Goal: Information Seeking & Learning: Find specific fact

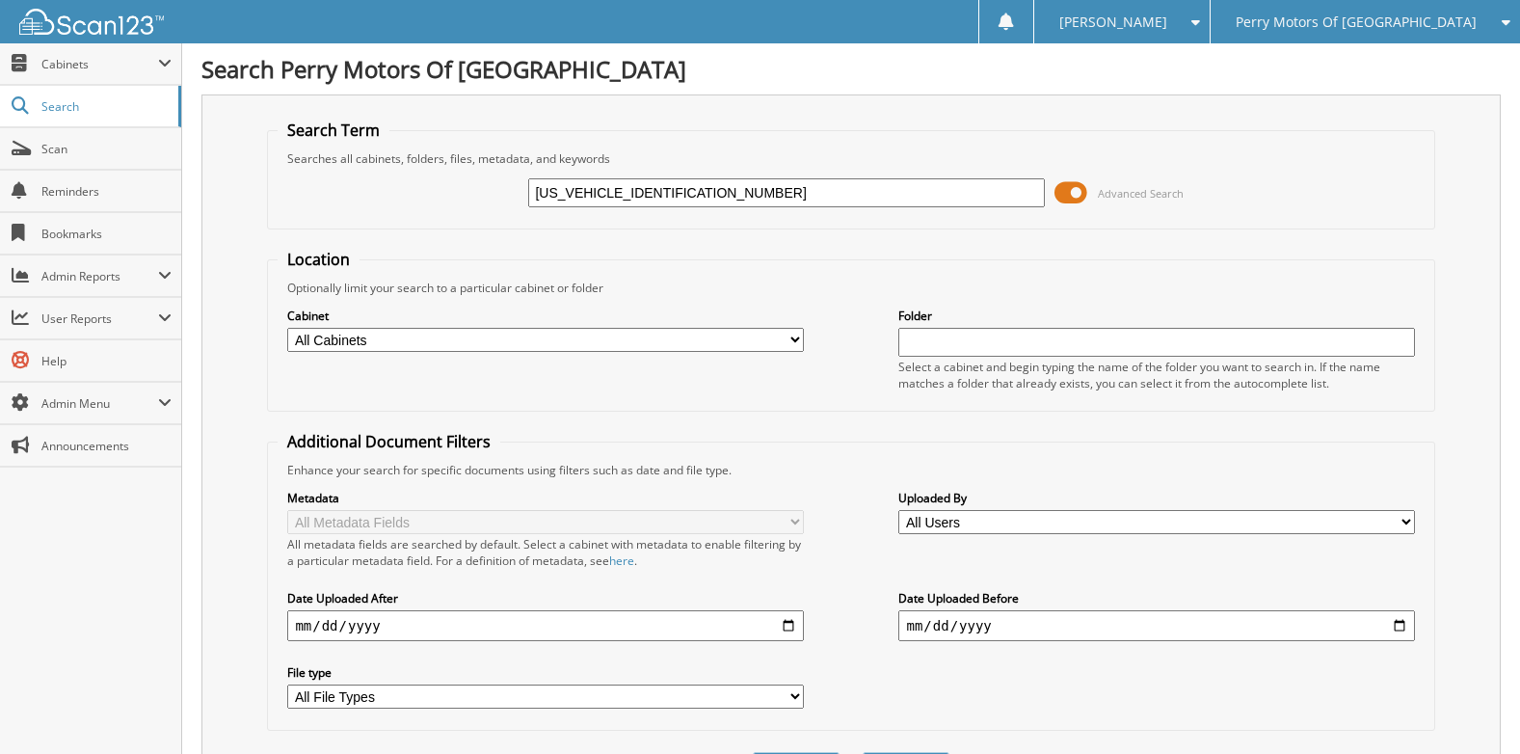
type input "[US_VEHICLE_IDENTIFICATION_NUMBER]"
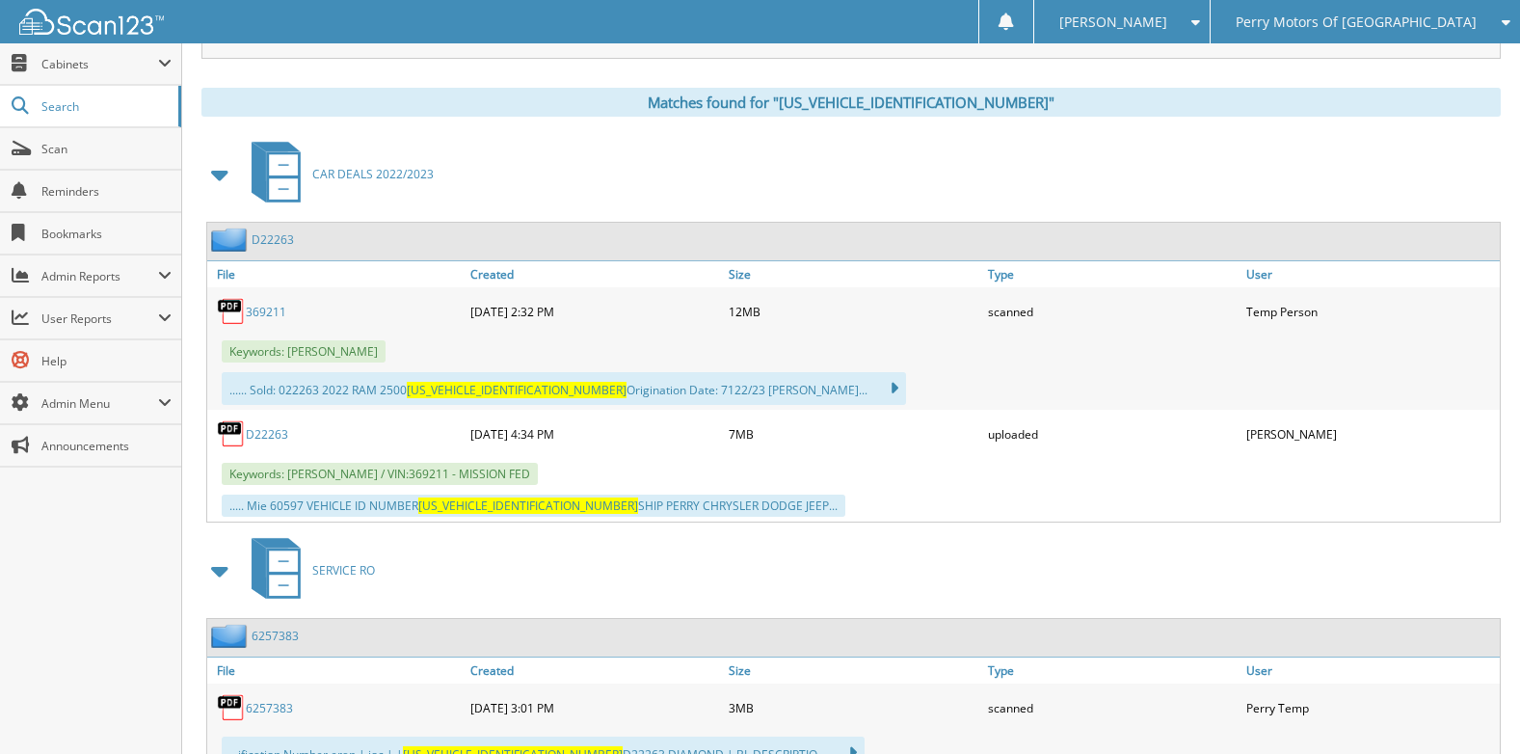
scroll to position [868, 0]
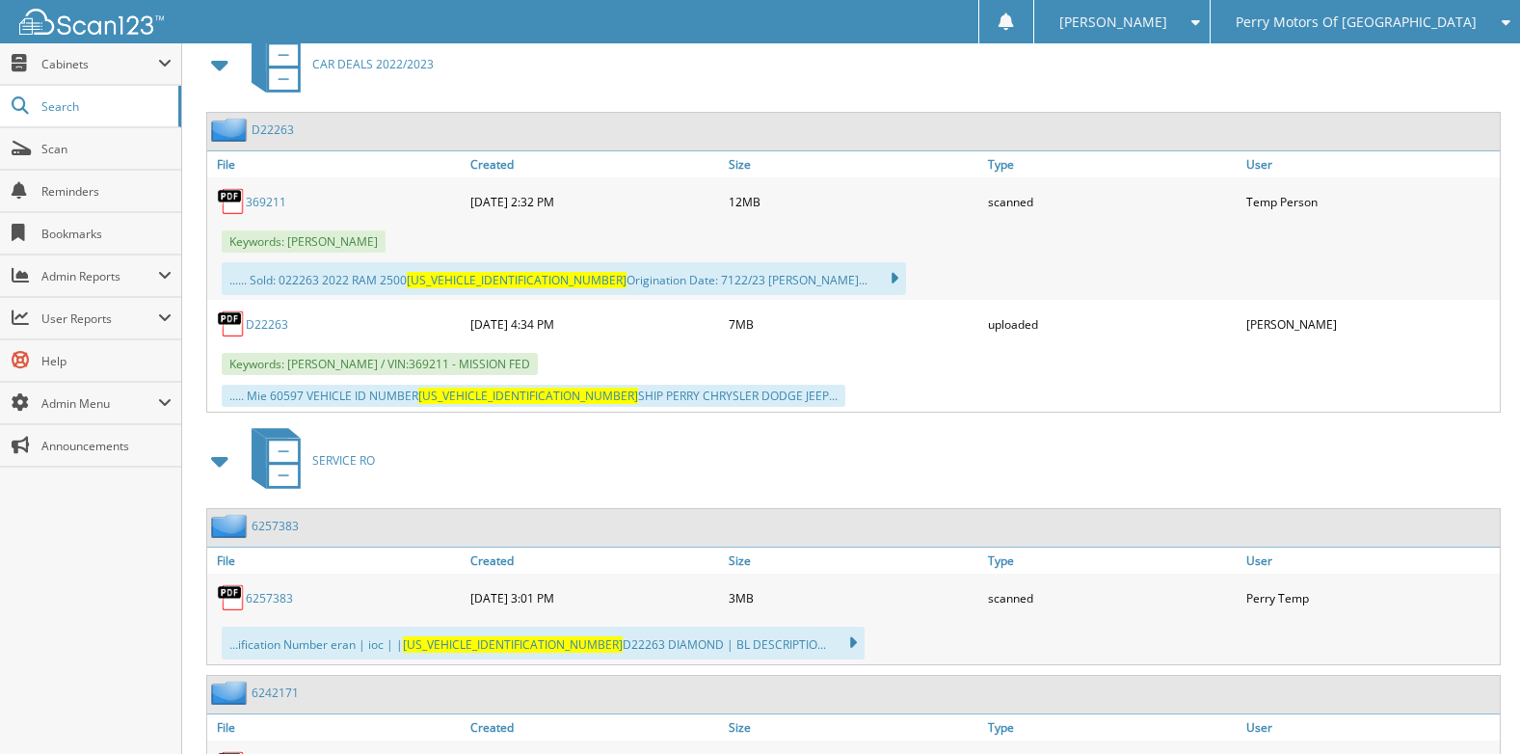
click at [272, 127] on link "D22263" at bounding box center [273, 129] width 42 height 16
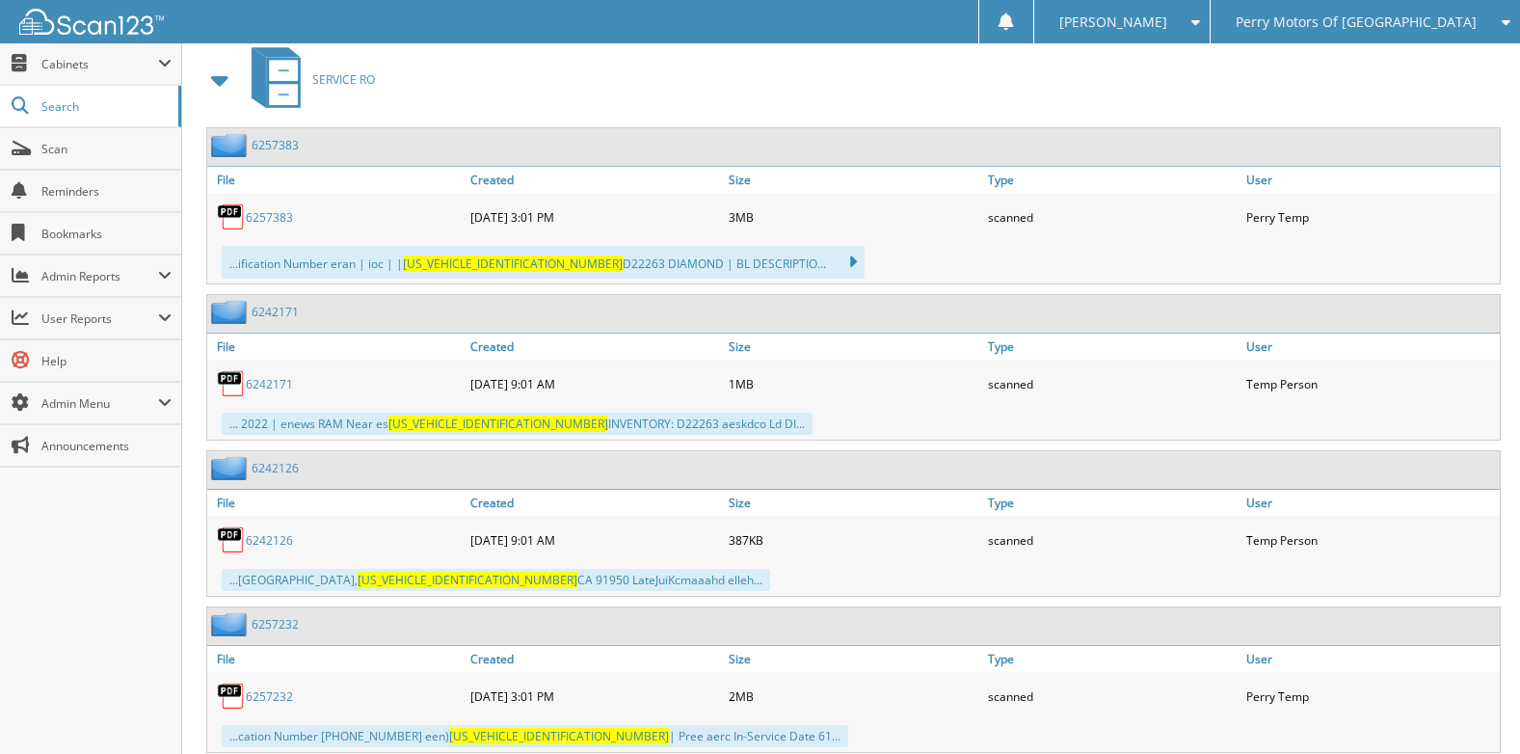
scroll to position [1253, 0]
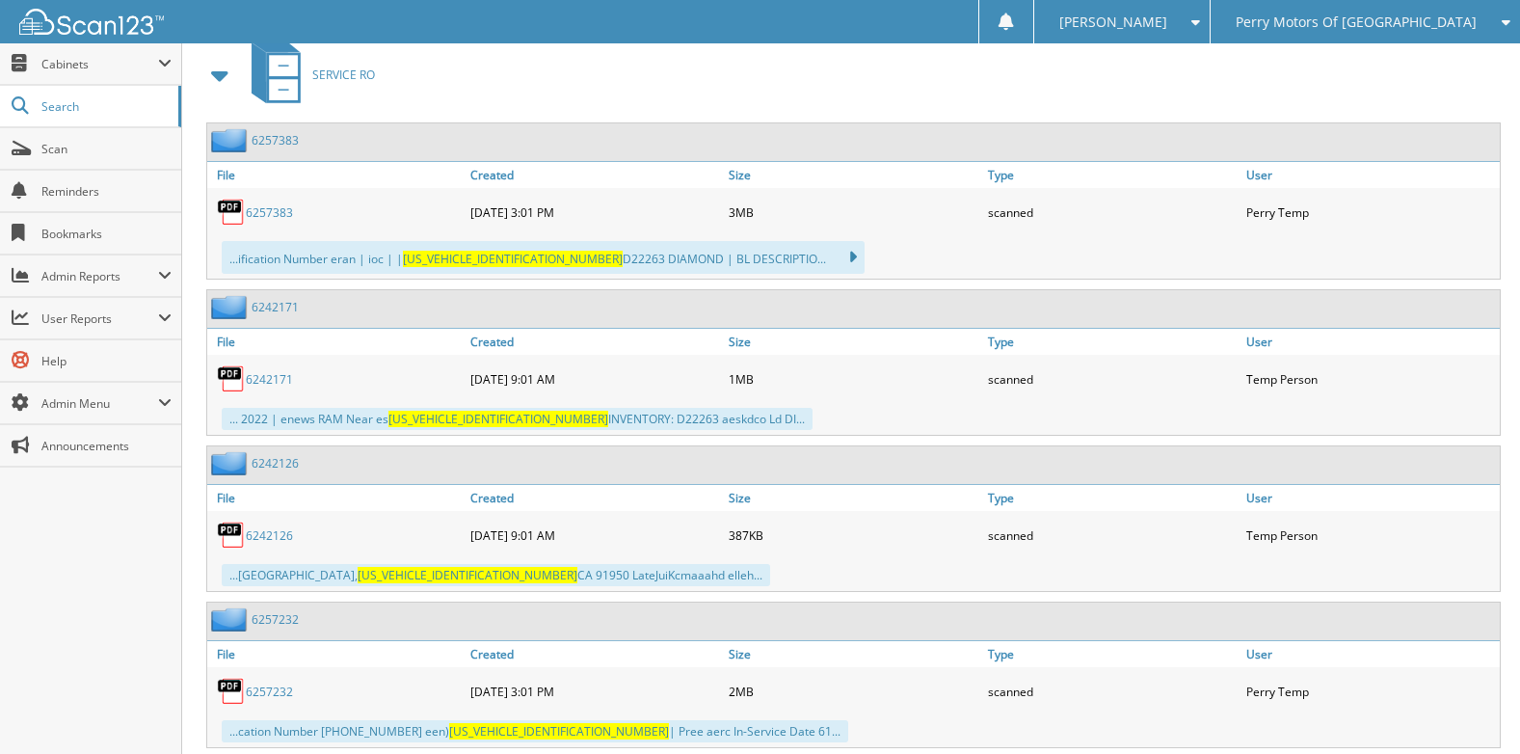
click at [276, 215] on link "6257383" at bounding box center [269, 212] width 47 height 16
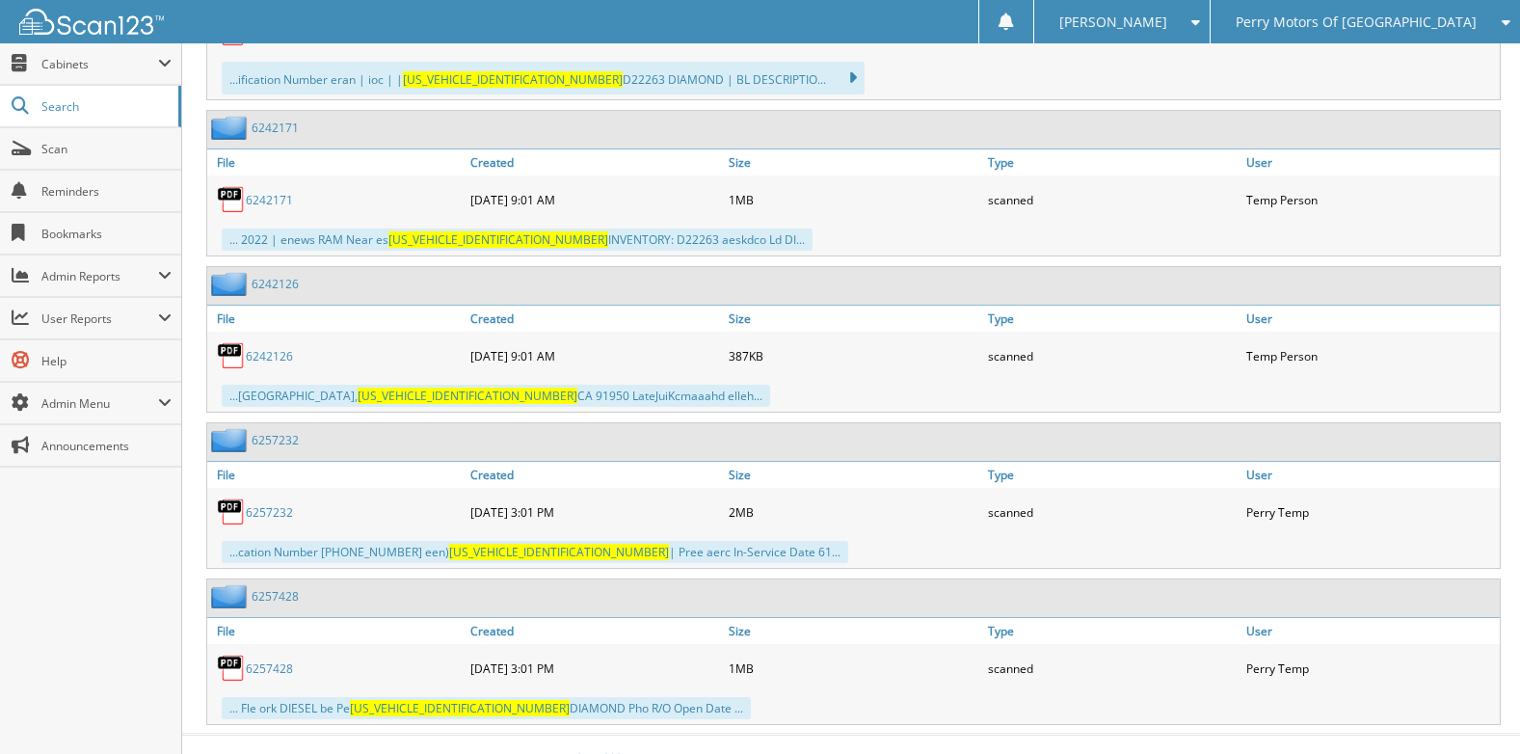
scroll to position [1446, 0]
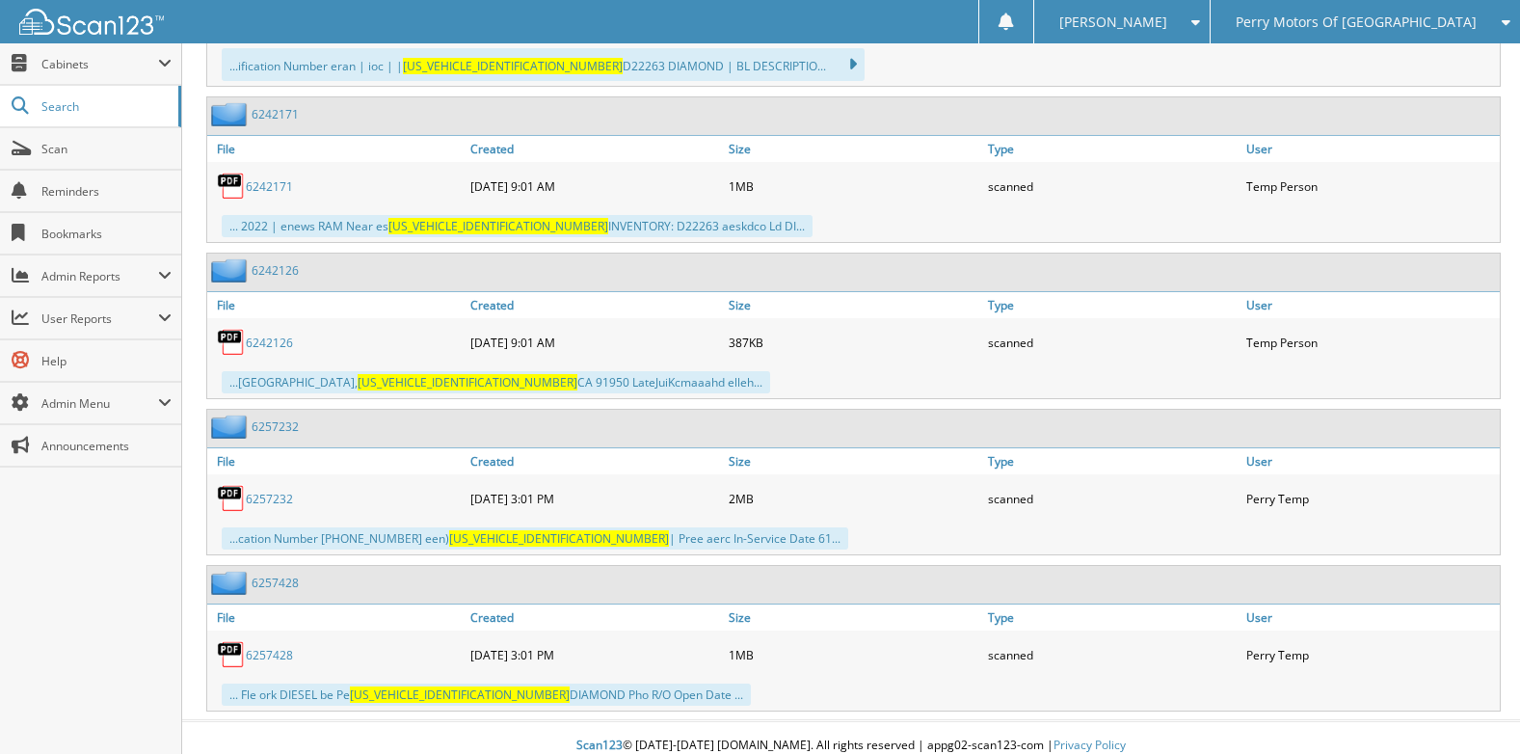
click at [271, 186] on link "6242171" at bounding box center [269, 186] width 47 height 16
click at [273, 344] on link "6242126" at bounding box center [269, 342] width 47 height 16
click at [266, 500] on link "6257232" at bounding box center [269, 499] width 47 height 16
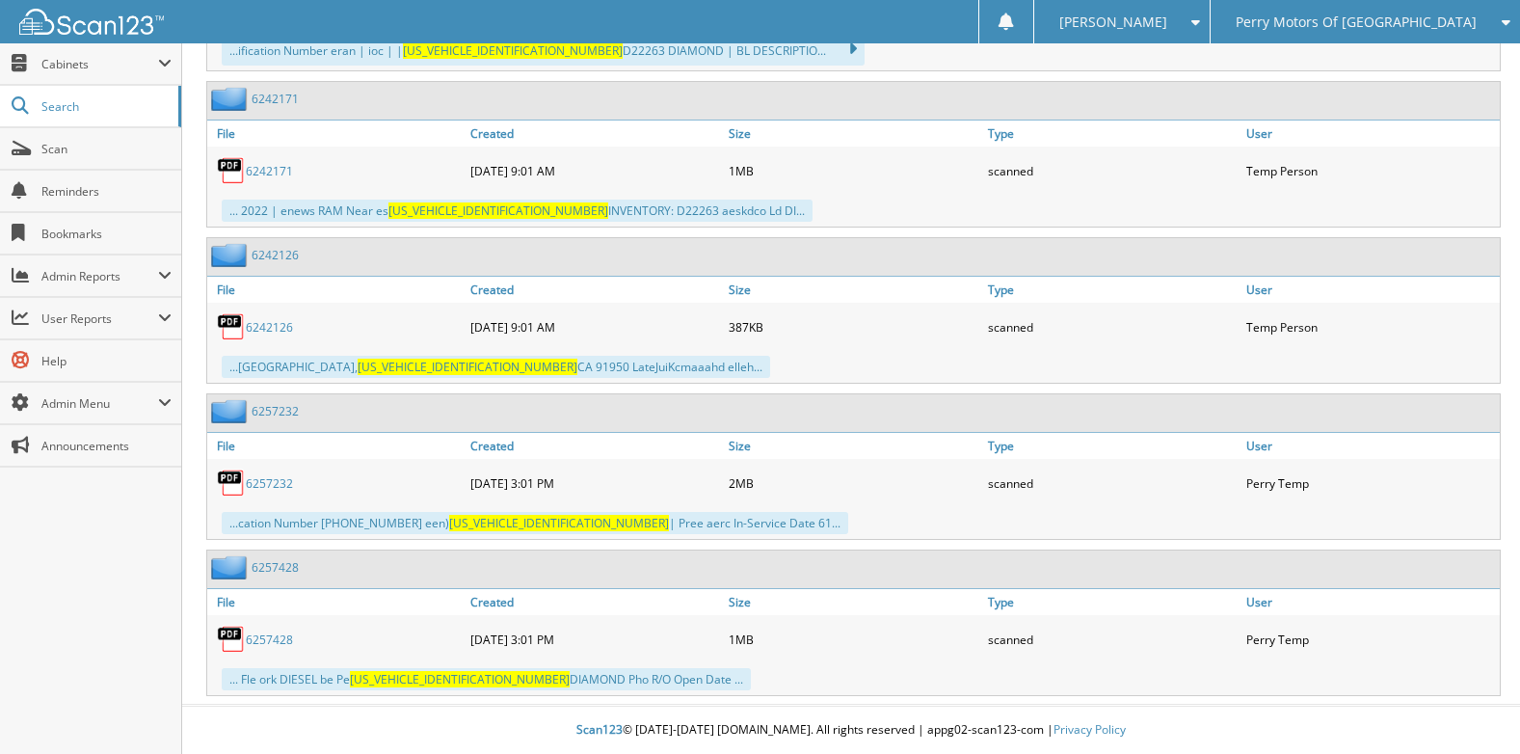
click at [280, 640] on link "6257428" at bounding box center [269, 639] width 47 height 16
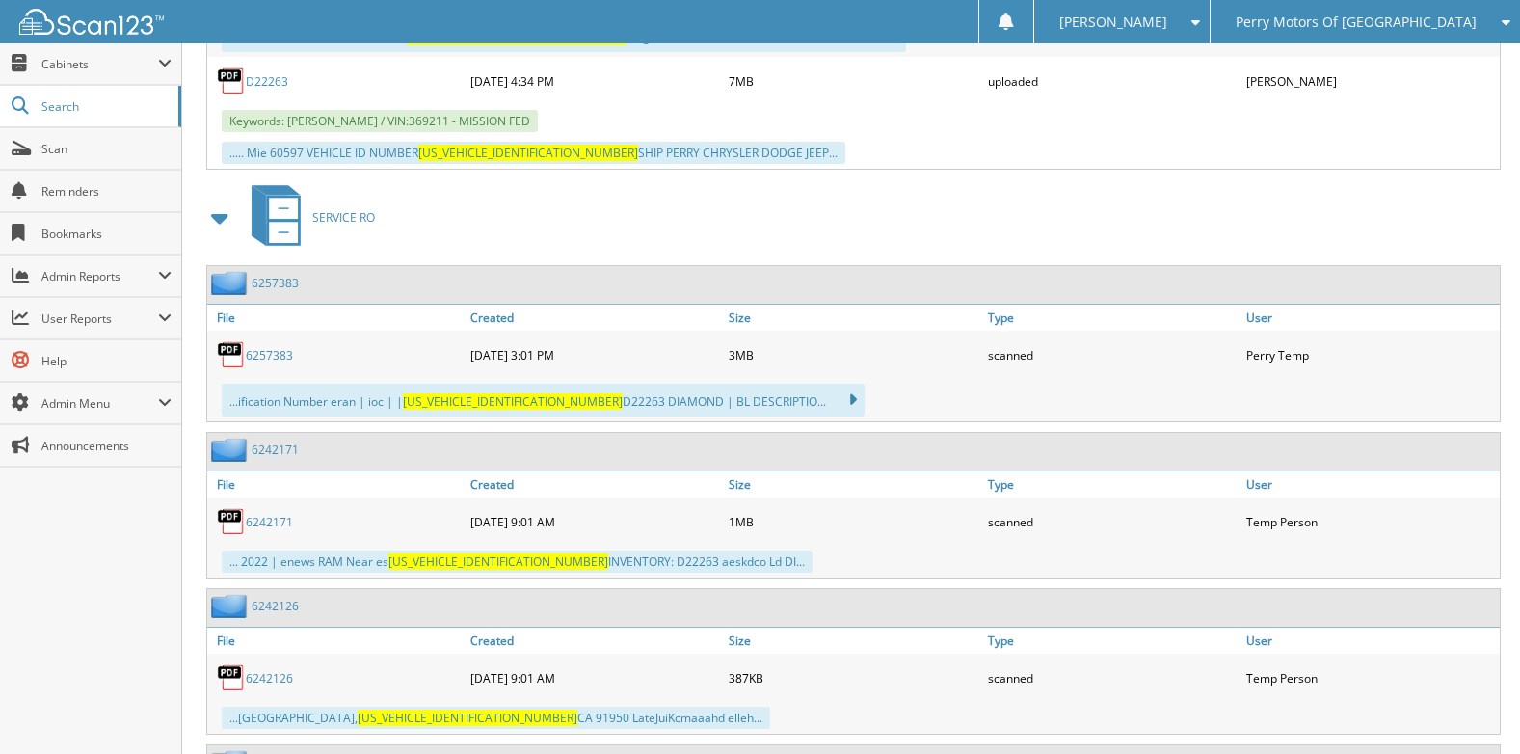
scroll to position [1077, 0]
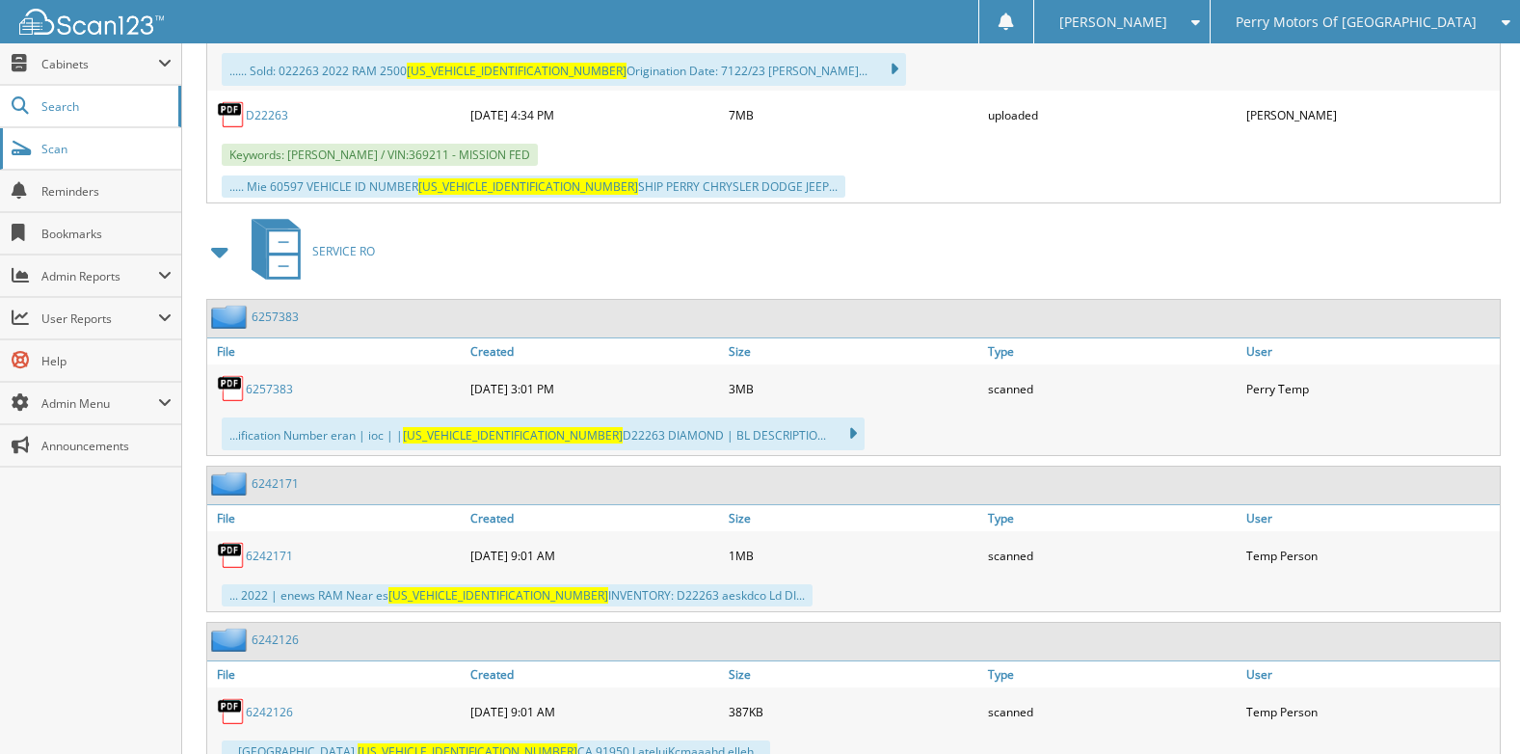
click at [92, 147] on span "Scan" at bounding box center [106, 149] width 130 height 16
